Goal: Check status

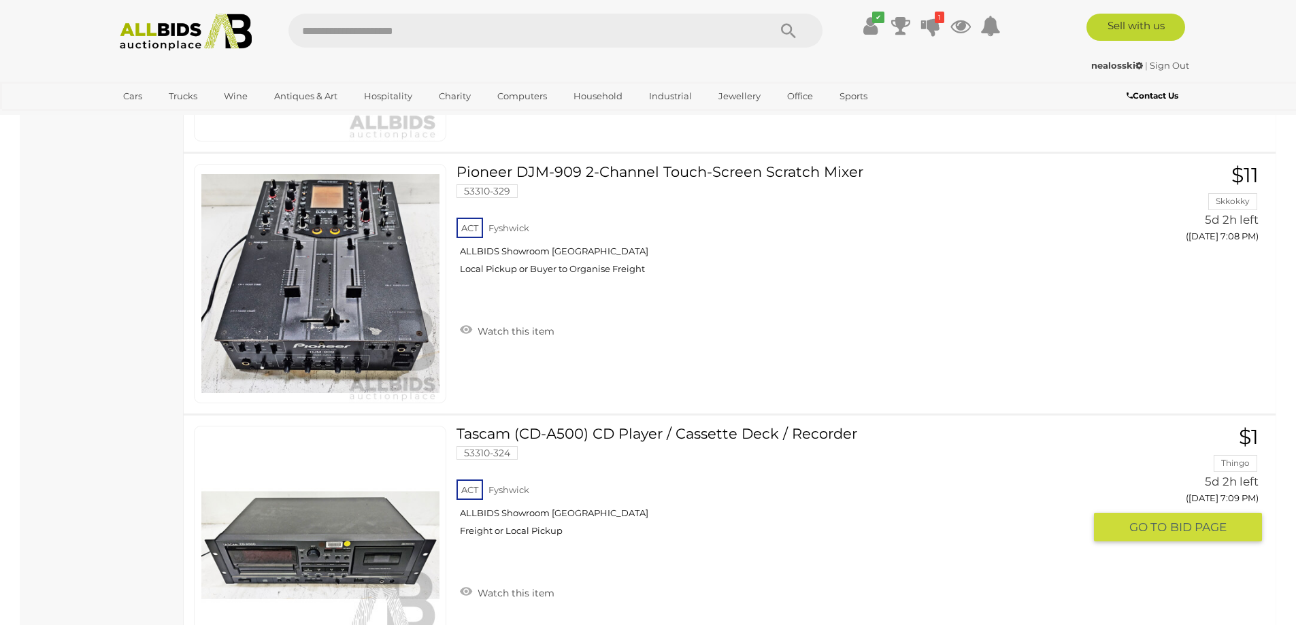
scroll to position [6055, 0]
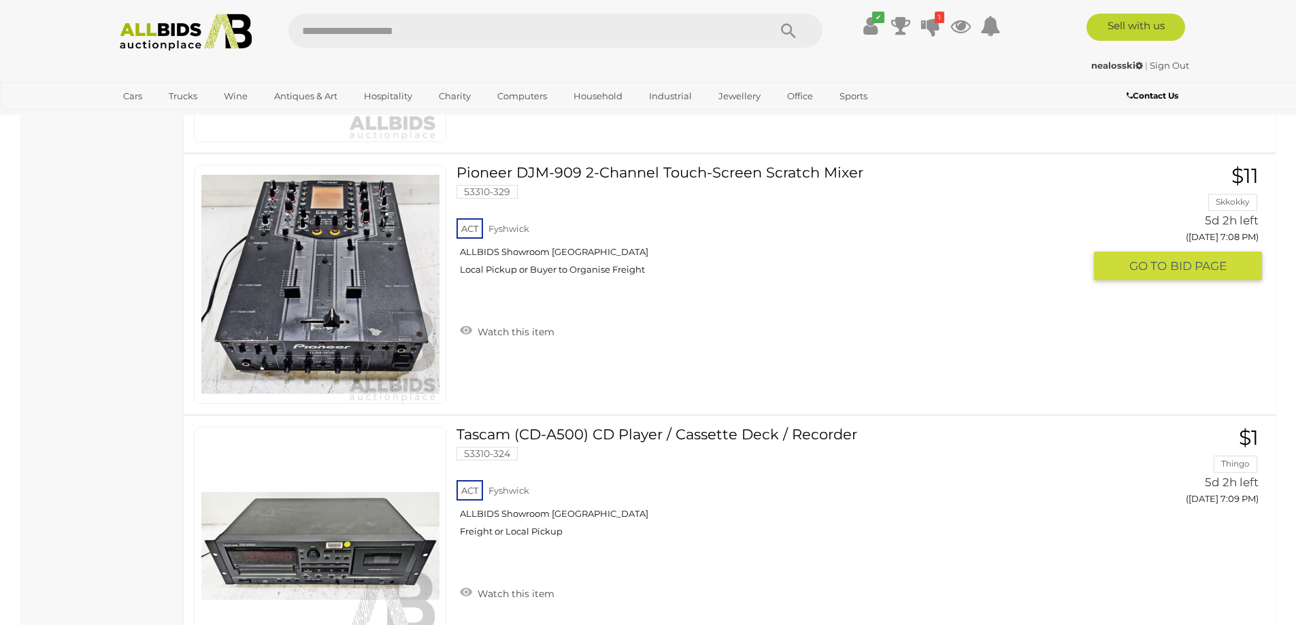
click at [294, 273] on link at bounding box center [320, 284] width 252 height 239
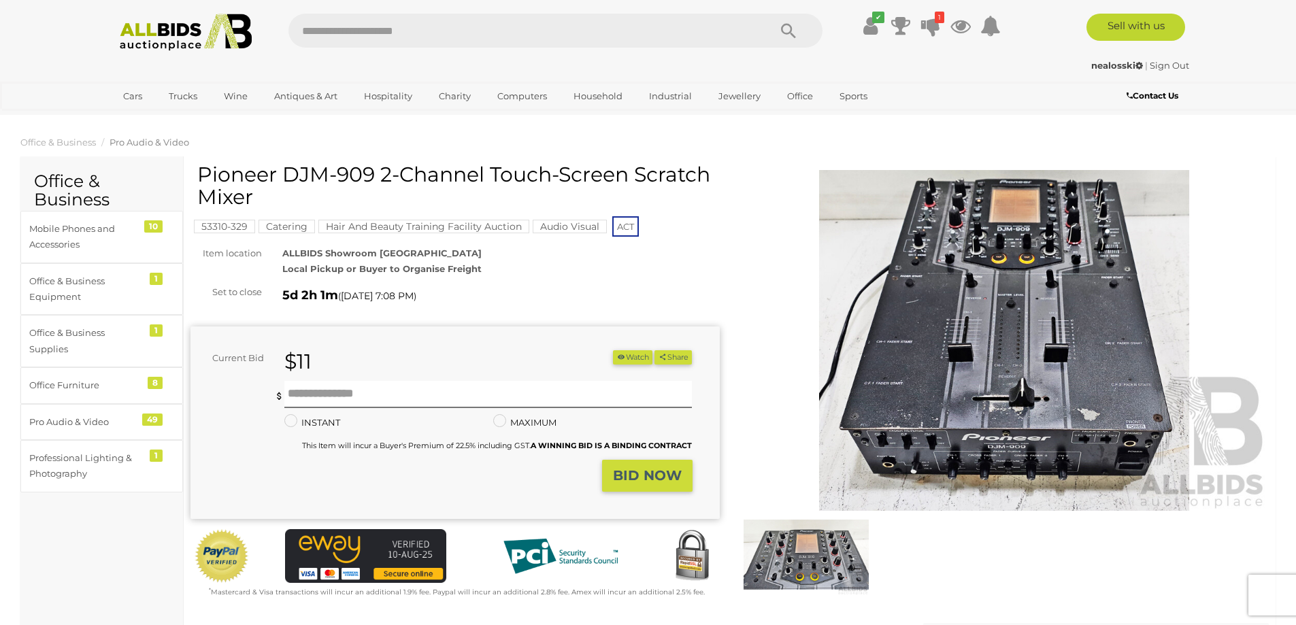
click at [806, 559] on img at bounding box center [806, 554] width 125 height 81
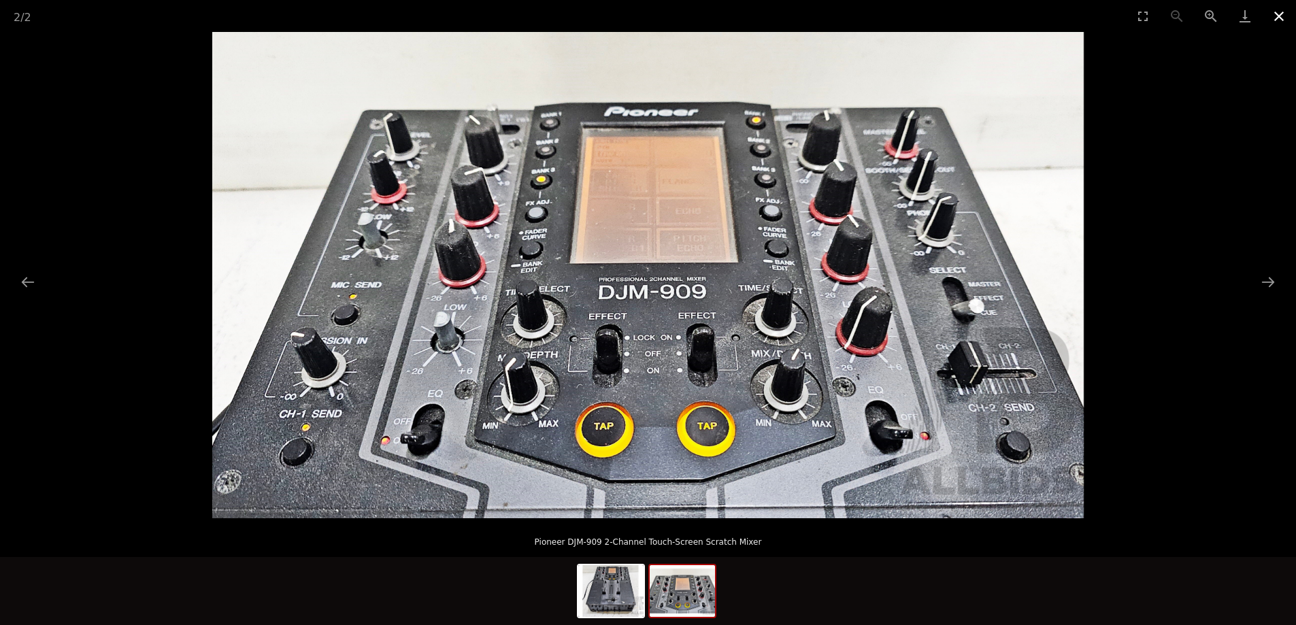
click at [1280, 13] on button "Close gallery" at bounding box center [1279, 16] width 34 height 32
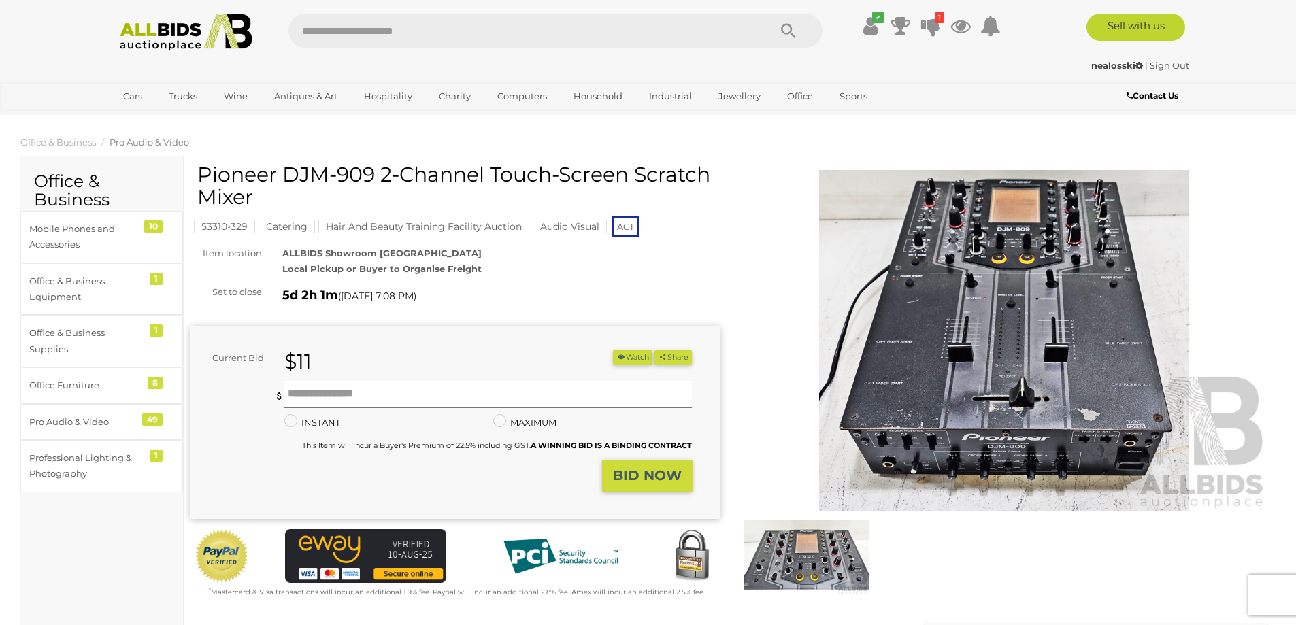
drag, startPoint x: 256, startPoint y: 198, endPoint x: 201, endPoint y: 178, distance: 59.4
click at [201, 178] on h1 "Pioneer DJM-909 2-Channel Touch-Screen Scratch Mixer" at bounding box center [456, 185] width 519 height 45
copy h1 "Pioneer DJM-909 2-Channel Touch-Screen Scratch Mixer"
click at [630, 359] on button "Watch" at bounding box center [632, 357] width 39 height 14
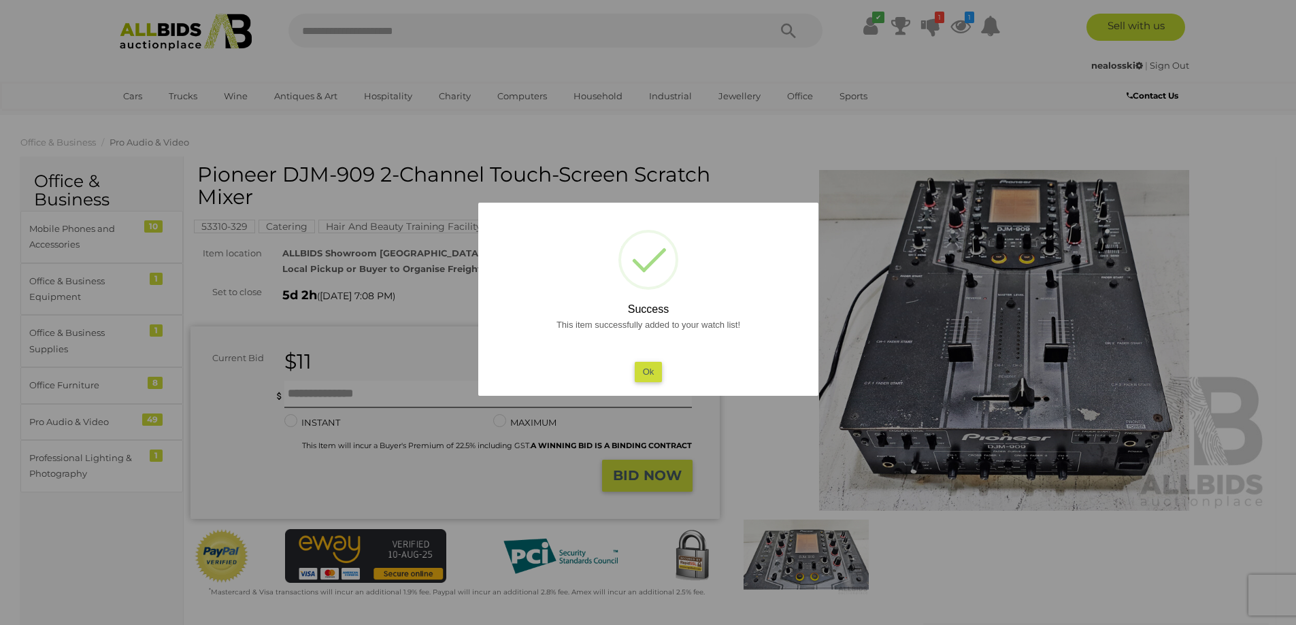
click at [650, 377] on button "Ok" at bounding box center [648, 372] width 28 height 20
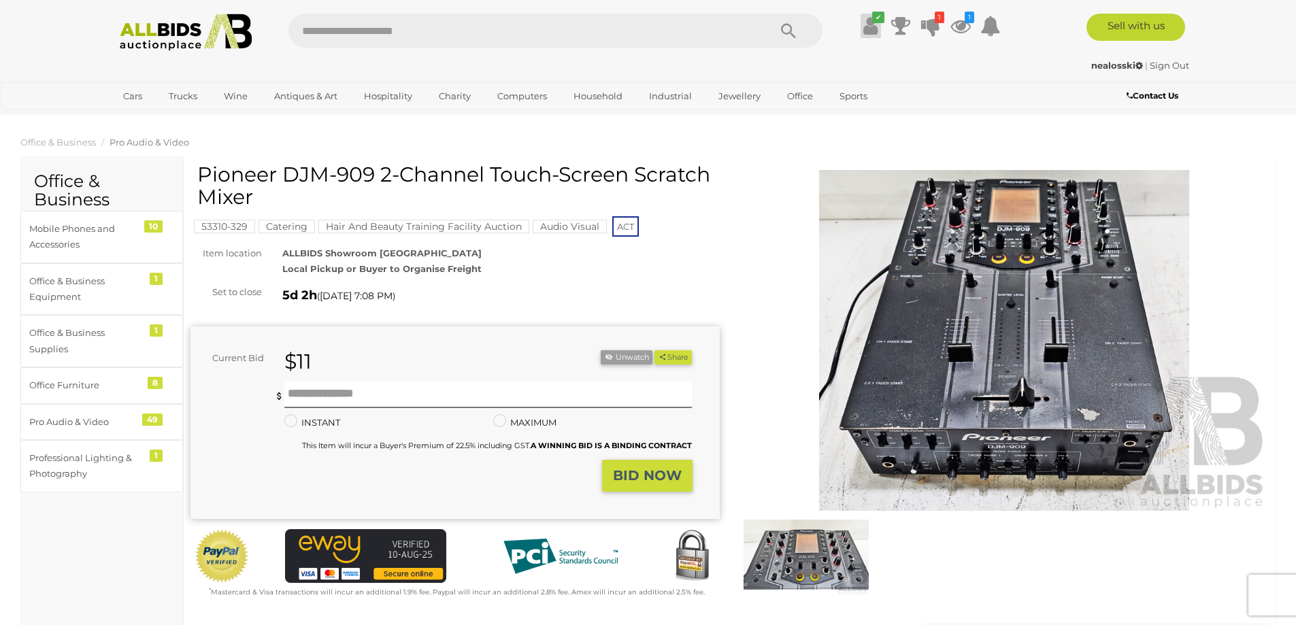
click at [875, 24] on icon at bounding box center [870, 26] width 14 height 24
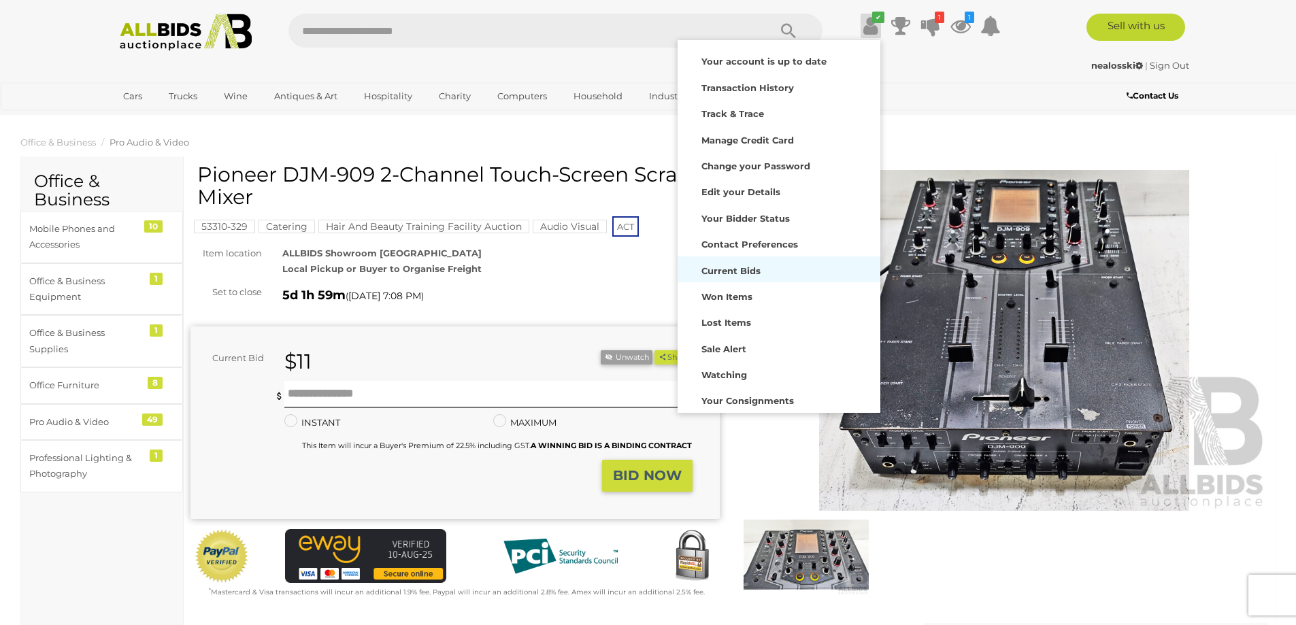
click at [722, 269] on strong "Current Bids" at bounding box center [730, 270] width 59 height 11
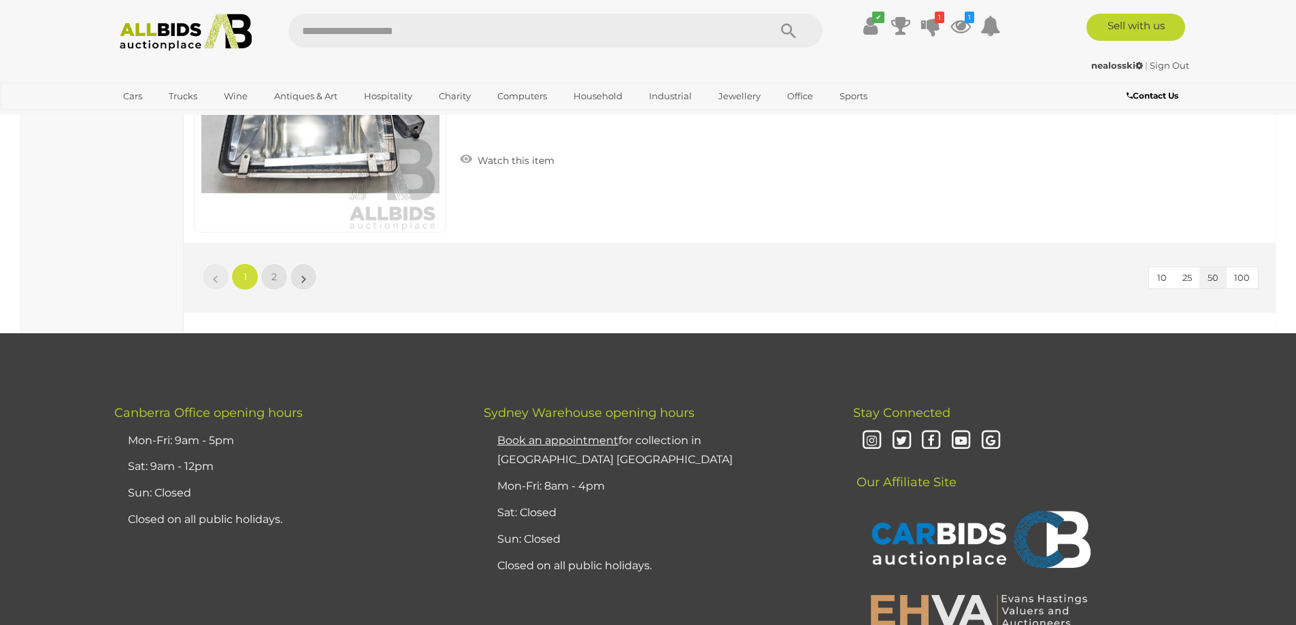
scroll to position [13077, 0]
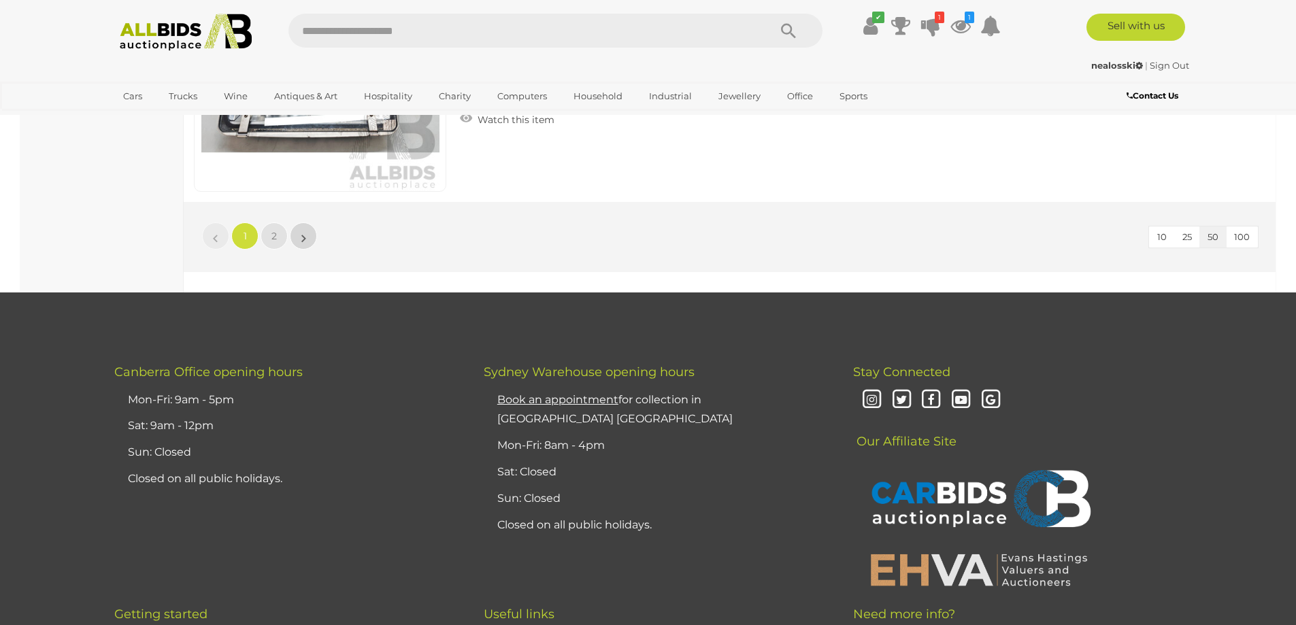
click at [298, 231] on link "»" at bounding box center [303, 235] width 27 height 27
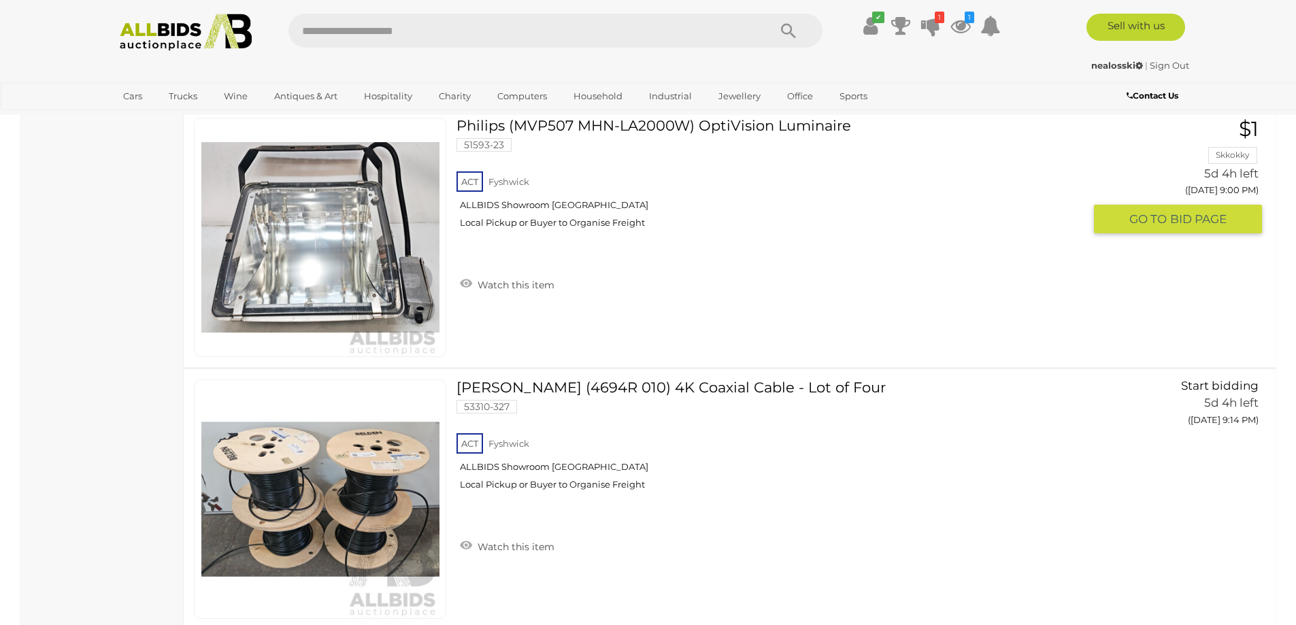
scroll to position [523, 0]
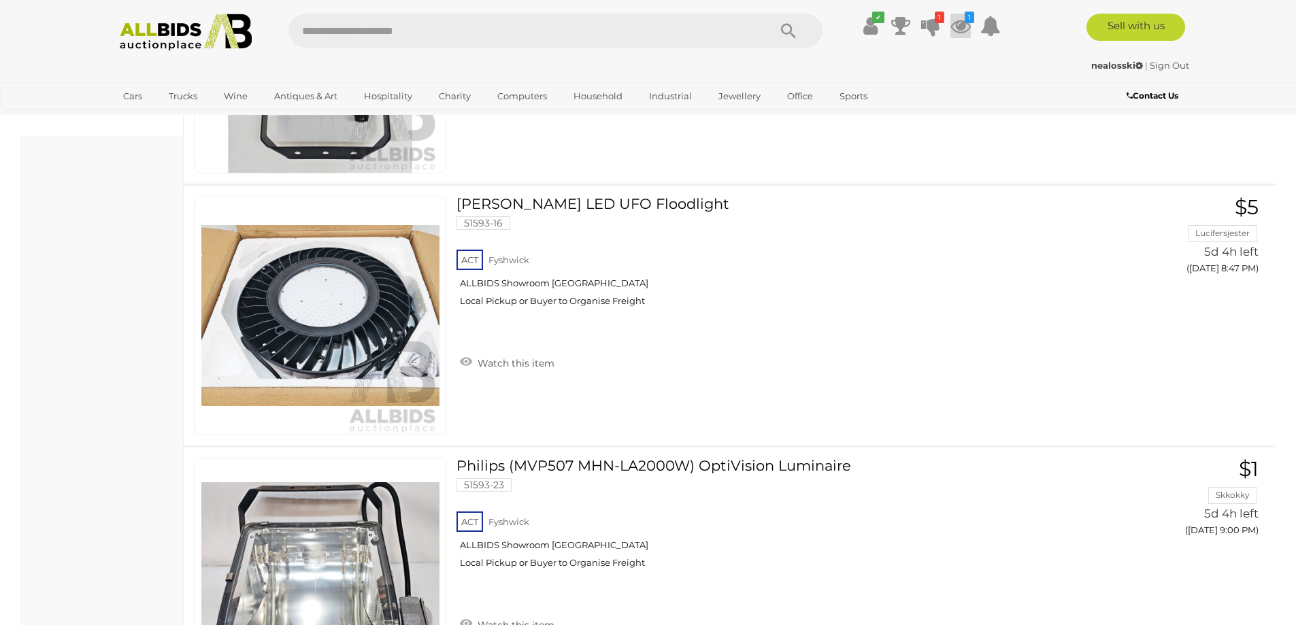
click at [957, 24] on icon at bounding box center [960, 26] width 20 height 24
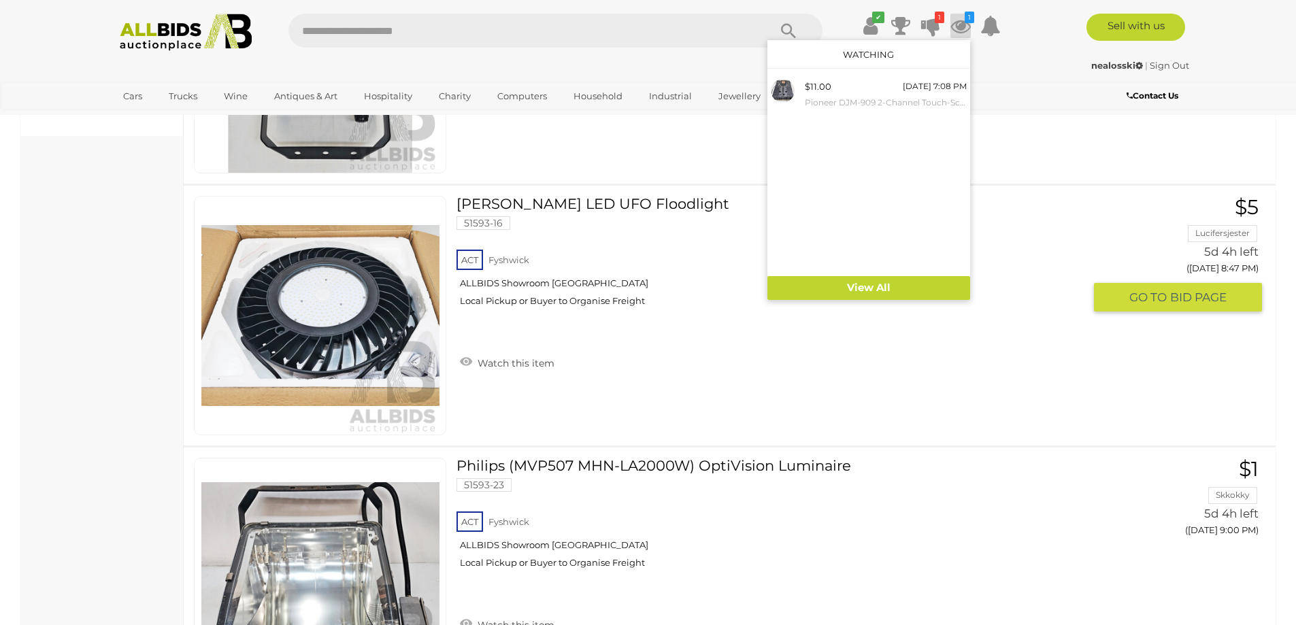
click at [1016, 247] on div "ACT Fyshwick ALLBIDS Showroom Fyshwick Local Pickup or Buyer to Organise Freight" at bounding box center [769, 282] width 627 height 70
